Goal: Transaction & Acquisition: Purchase product/service

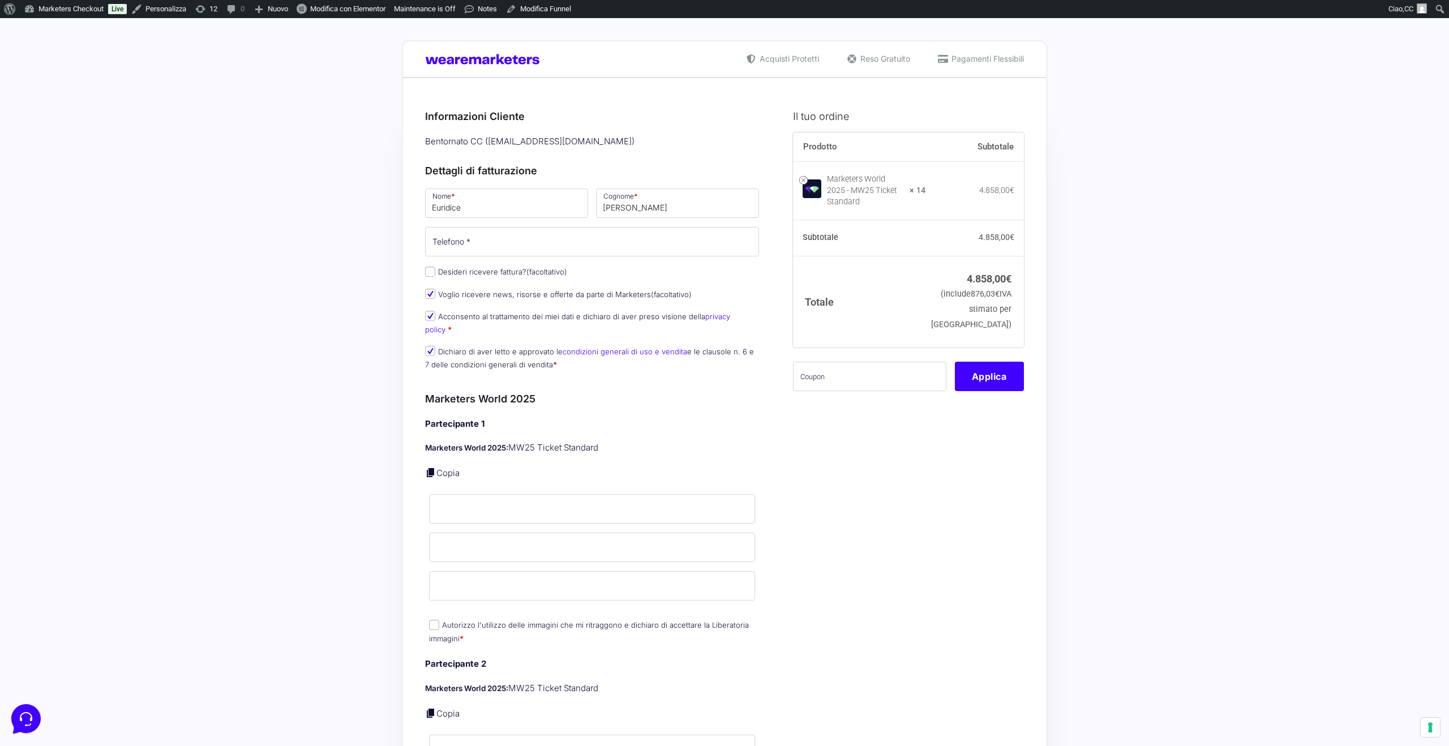
click at [484, 147] on div "Bentornato CC ( help@wearemarketers.net )" at bounding box center [592, 141] width 342 height 19
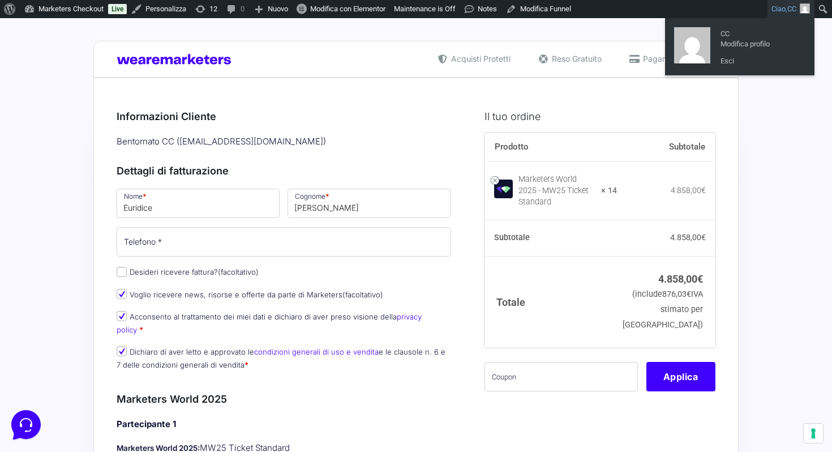
click at [784, 11] on link "Ciao, CC" at bounding box center [790, 9] width 47 height 18
click at [737, 65] on link "Esci" at bounding box center [760, 61] width 91 height 15
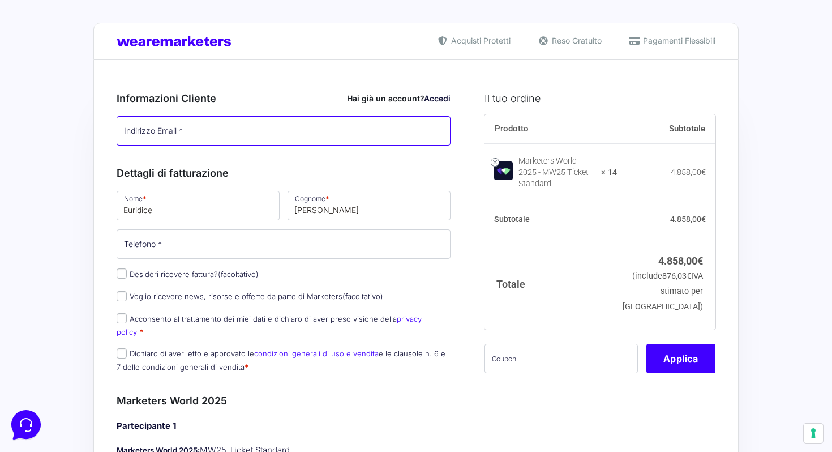
click at [274, 131] on input "Indirizzo Email *" at bounding box center [284, 130] width 334 height 29
paste input "info@gabrysolution.it"
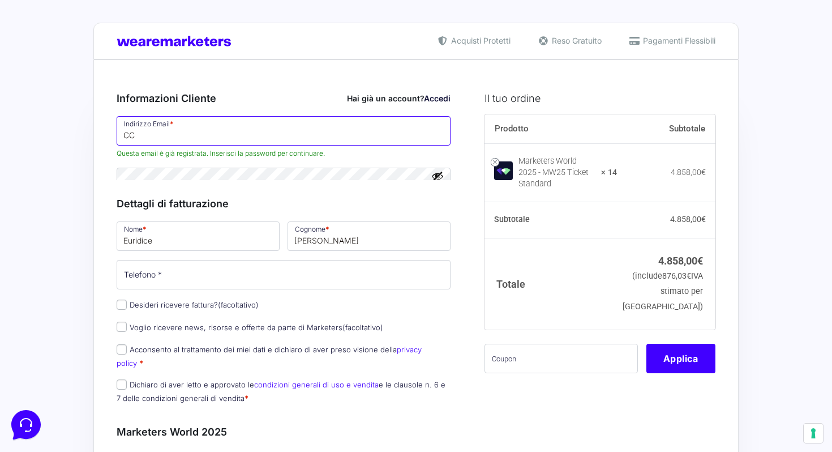
type input "CC"
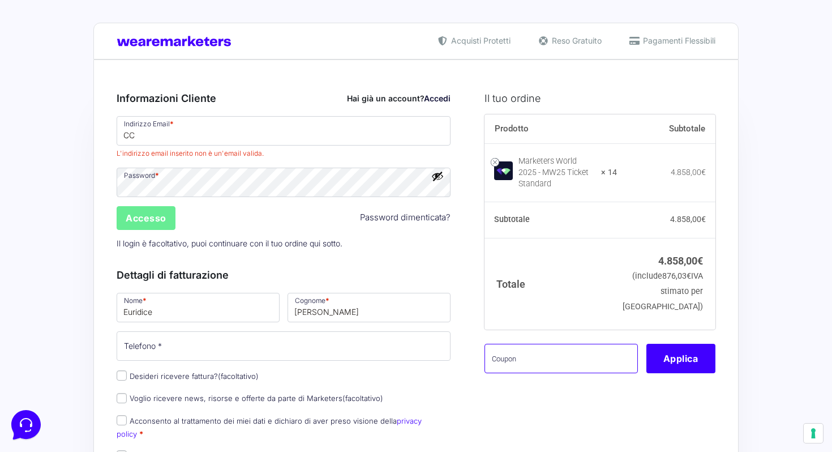
click at [530, 361] on input "text" at bounding box center [560, 358] width 153 height 29
paste input "MWgabry14"
type input "MWgabry14"
click at [668, 372] on button "Applica" at bounding box center [680, 358] width 69 height 29
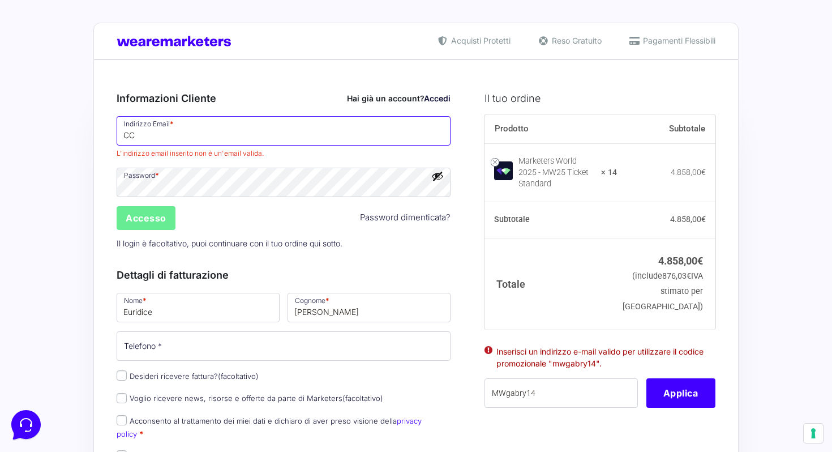
click at [179, 139] on input "CC" at bounding box center [284, 130] width 334 height 29
drag, startPoint x: 179, startPoint y: 139, endPoint x: 91, endPoint y: 134, distance: 89.0
paste input "info@gabrysolution.it"
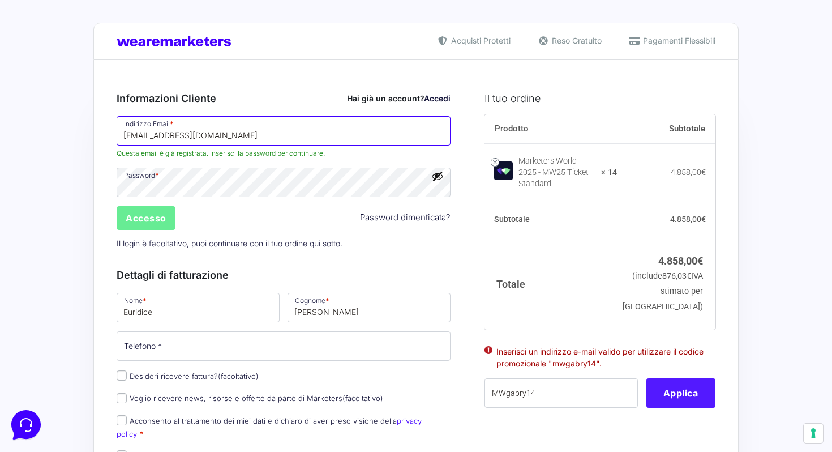
type input "info@gabrysolution.it"
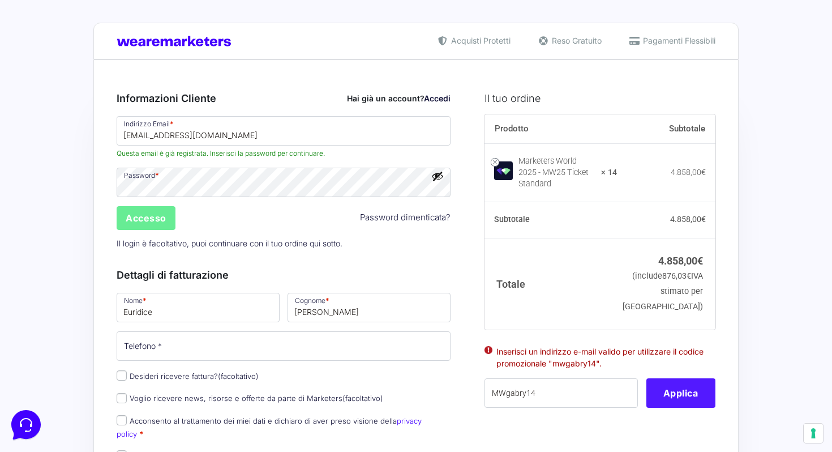
click at [657, 407] on button "Applica" at bounding box center [680, 392] width 69 height 29
